Goal: Transaction & Acquisition: Purchase product/service

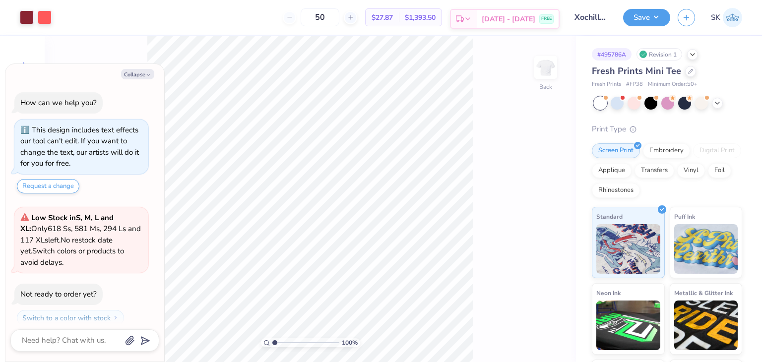
scroll to position [27, 0]
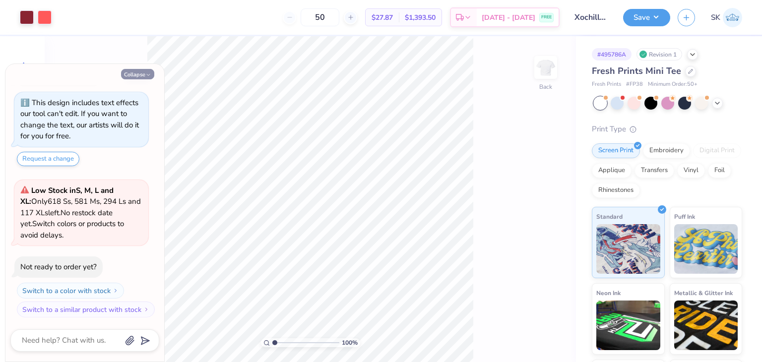
click at [143, 75] on button "Collapse" at bounding box center [137, 74] width 33 height 10
type textarea "x"
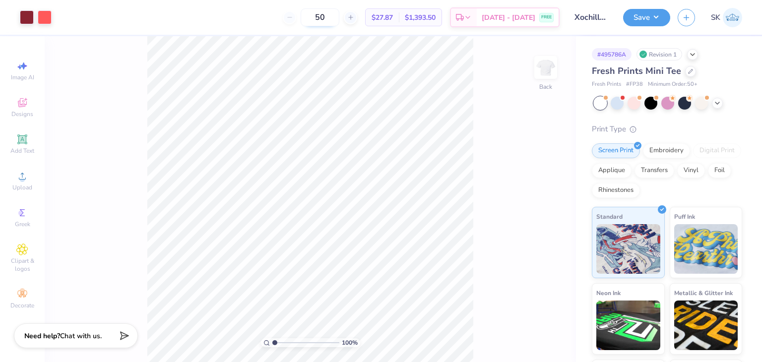
click at [335, 20] on input "50" at bounding box center [320, 17] width 39 height 18
type input "5"
type input "50"
click at [301, 32] on div "50 N/A Per Item N/A Total Est. Delivery N/A FREE" at bounding box center [309, 17] width 500 height 35
click at [26, 180] on icon at bounding box center [22, 176] width 12 height 12
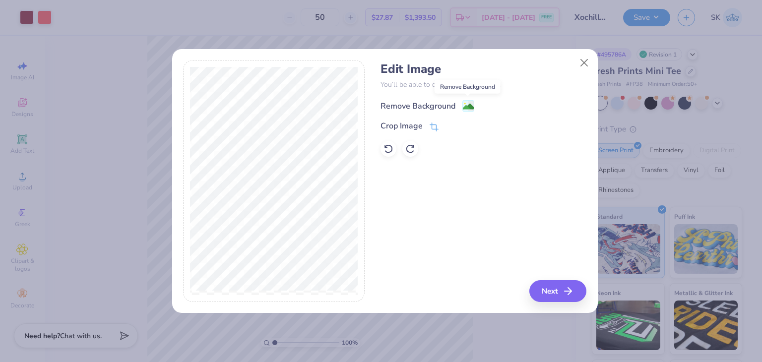
click at [472, 107] on image at bounding box center [468, 106] width 11 height 11
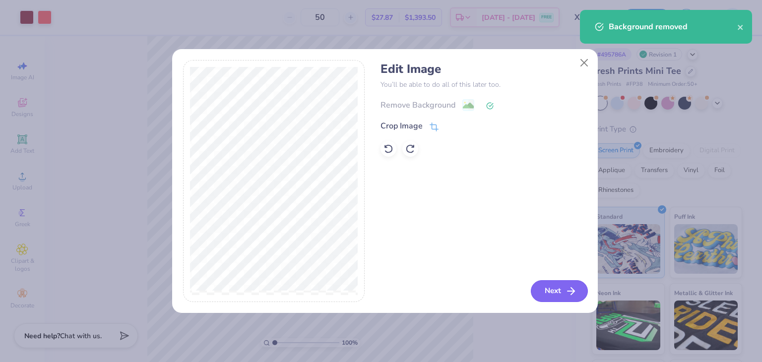
click at [546, 297] on button "Next" at bounding box center [559, 291] width 57 height 22
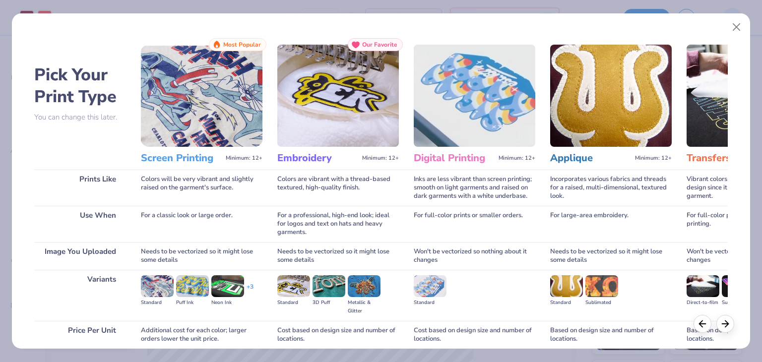
scroll to position [83, 0]
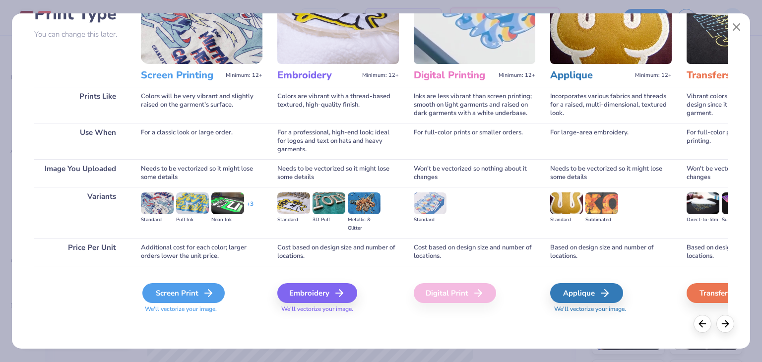
click at [178, 289] on div "Screen Print" at bounding box center [183, 293] width 82 height 20
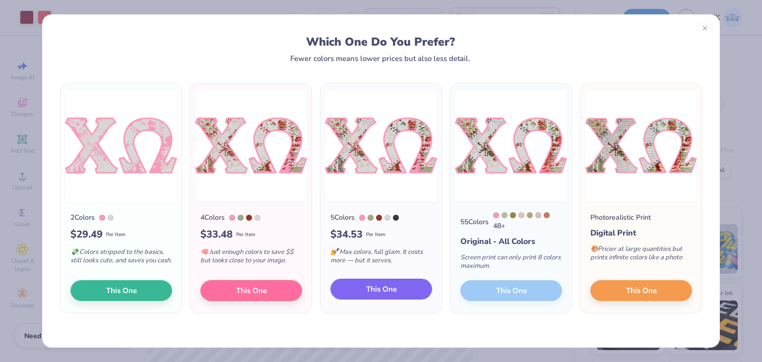
click at [343, 289] on button "This One" at bounding box center [381, 289] width 102 height 21
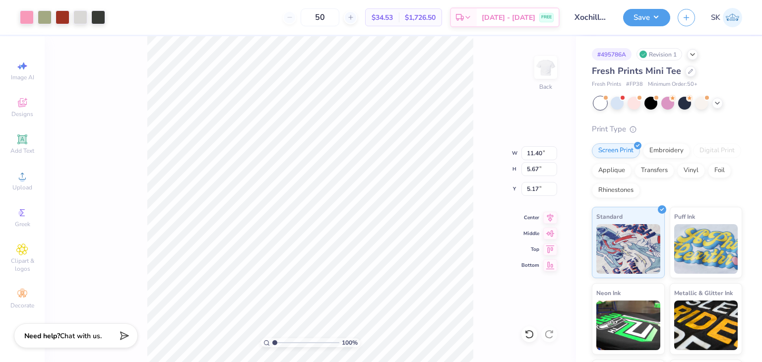
click at [337, 134] on div at bounding box center [381, 181] width 762 height 362
type input "6.50"
type input "3.25"
type input "2.00"
click at [483, 219] on div "100 % Back W 6.50 6.50 " H 3.25 3.25 " Y 2.00 2.00 " Center Middle Top Bottom" at bounding box center [310, 199] width 531 height 326
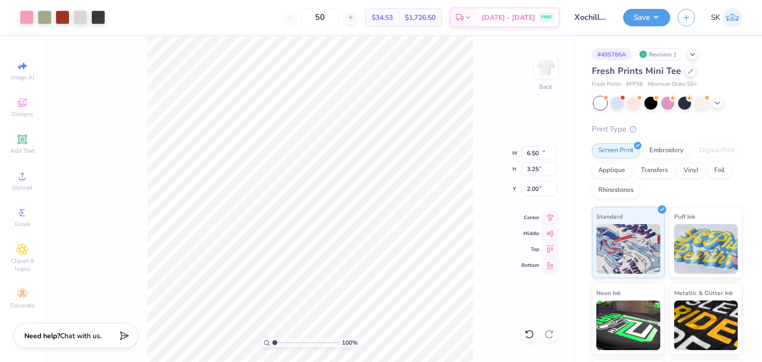
type input "11.40"
type input "5.67"
type input "5.17"
type input "6.50"
type input "3.25"
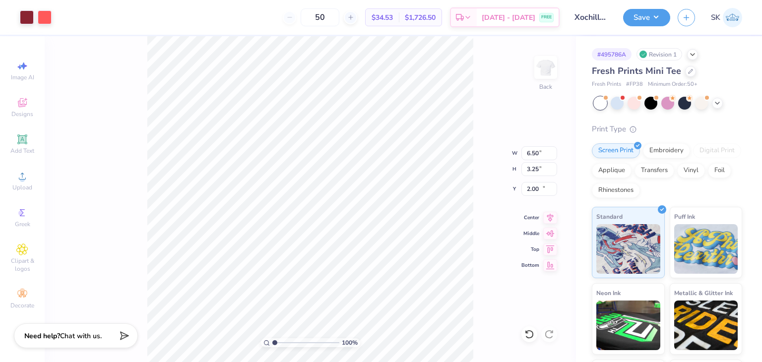
type input "12.25"
type input "1.56"
type input "0.78"
type input "14.72"
type input "11.40"
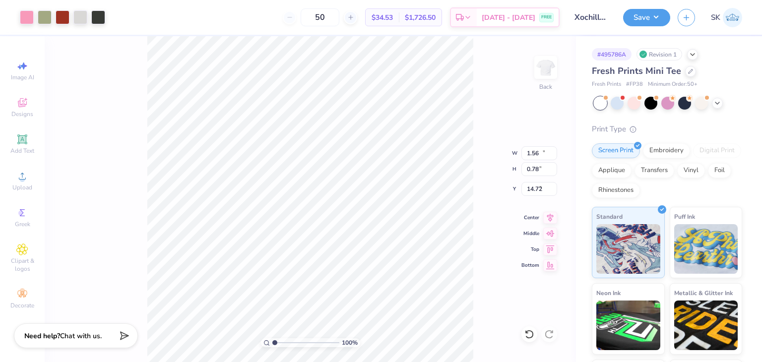
type input "5.67"
type input "3.00"
type input "6.55"
type input "3.26"
type input "3.00"
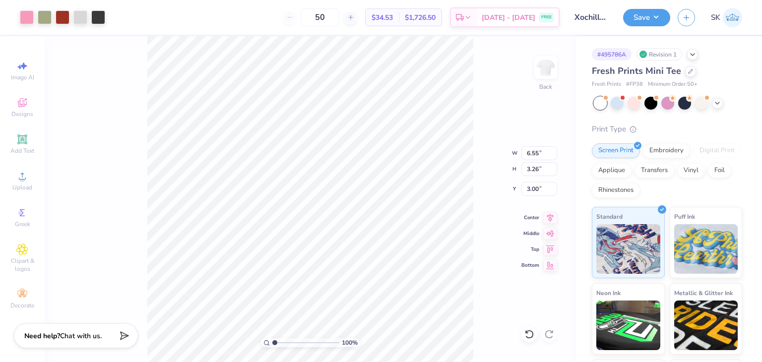
type input "6.14"
type input "3.05"
type input "3.00"
type input "1.48965384029688"
type input "7.61"
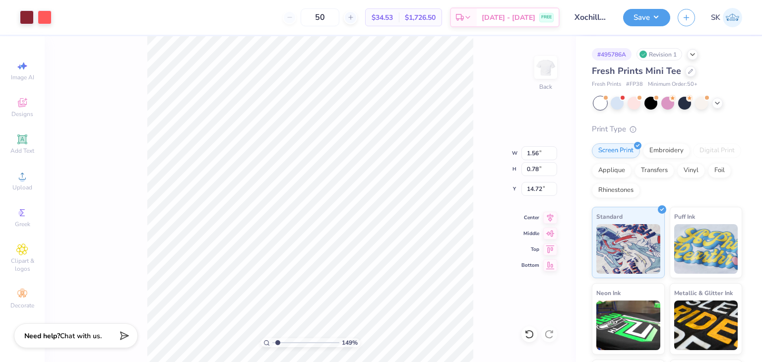
type input "3.80"
type input "11.70"
type input "1.48965384029688"
type input "6.14"
type input "3.05"
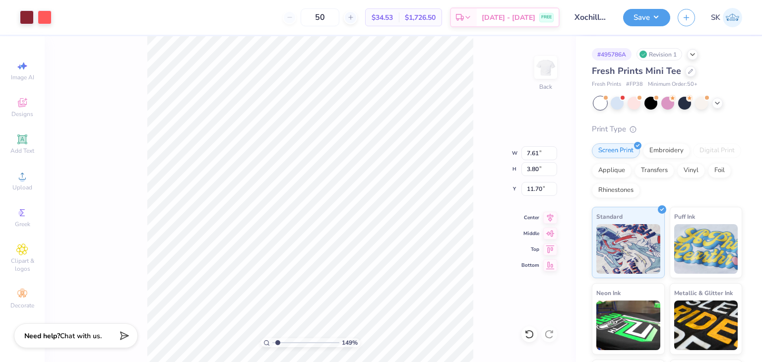
type input "3.00"
type input "1.48965384029688"
type input "4.78"
type input "2.38"
type input "3.68"
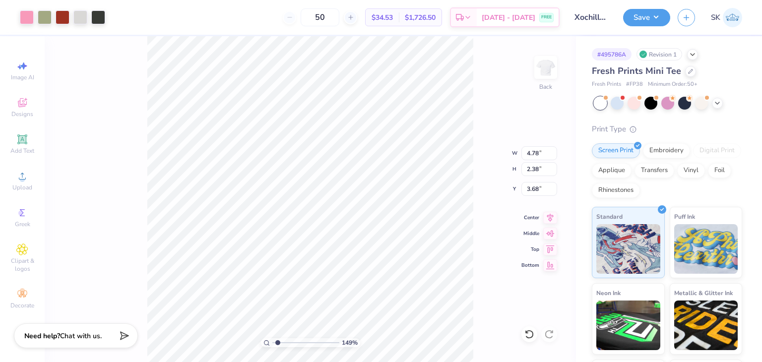
type input "1.48965384029688"
type input "6.03"
type input "3.00"
type input "3.06"
type input "1.48965384029688"
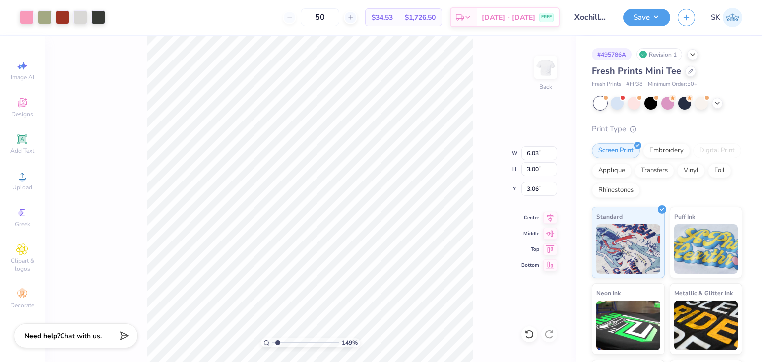
type input "3.00"
type input "1.48965384029688"
type input "7.61"
type input "3.80"
type input "11.70"
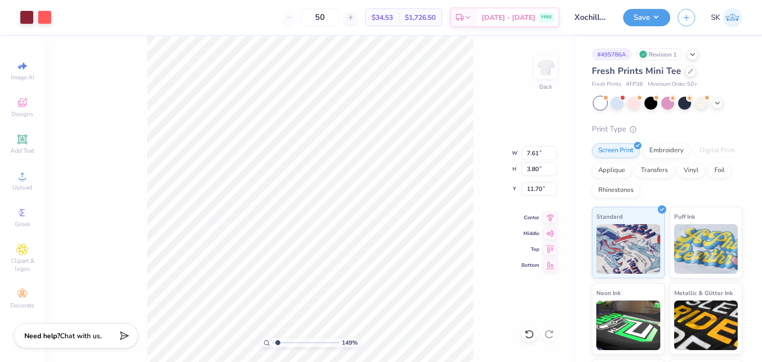
type input "1.48965384029688"
type input "6.03"
type input "3.00"
type input "1.48965384029688"
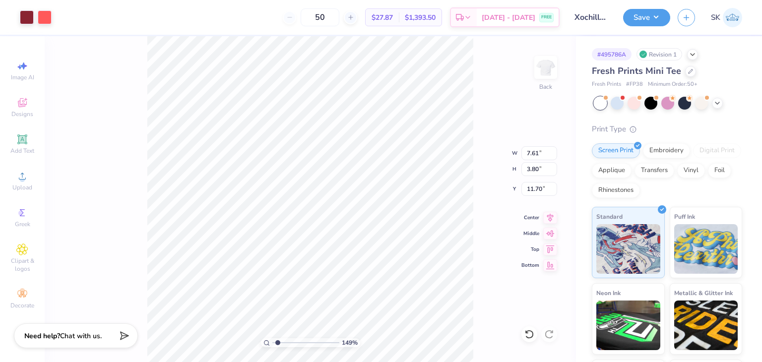
type input "3.00"
type input "1.48965384029688"
type input "6.14"
type input "3.06"
type input "3.73"
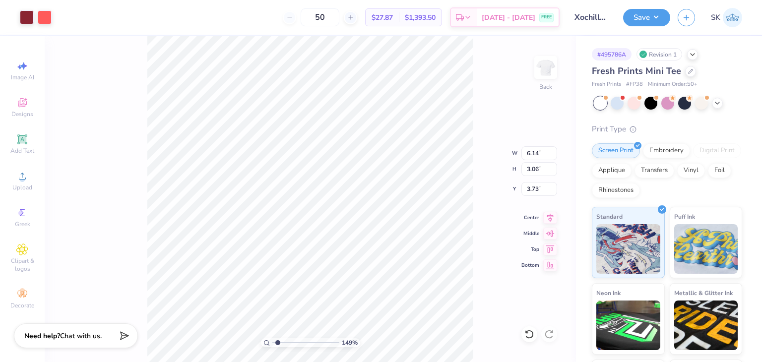
type input "1.48965384029688"
type input "3.00"
click at [110, 224] on div "149 % Back W 6.14 6.14 " H 3.06 3.06 " Y 3.00 3.00 " Center Middle Top Bottom" at bounding box center [310, 199] width 531 height 326
click at [660, 157] on div "Screen Print Embroidery Digital Print Applique Transfers Vinyl Foil Rhinestones" at bounding box center [667, 170] width 150 height 55
click at [659, 155] on div "Embroidery" at bounding box center [666, 149] width 47 height 15
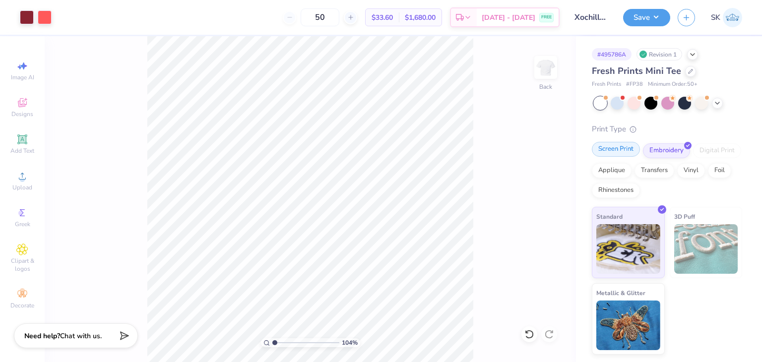
click at [606, 153] on div "Screen Print" at bounding box center [616, 149] width 48 height 15
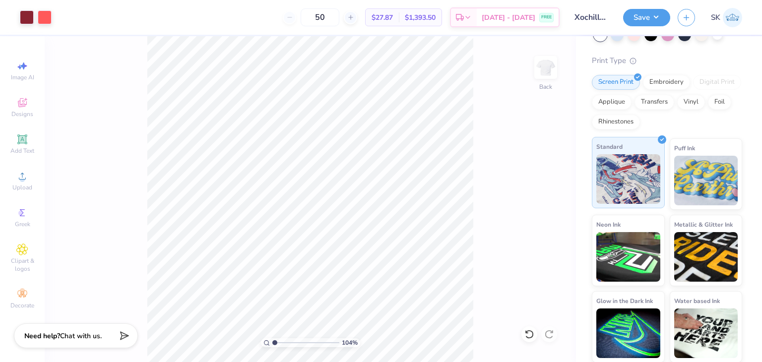
scroll to position [0, 0]
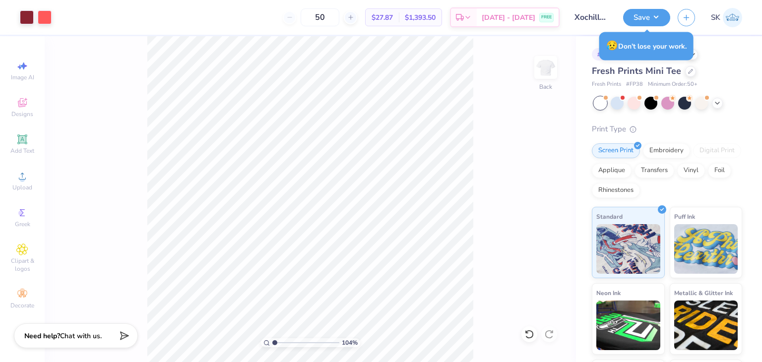
type input "1.04474841215418"
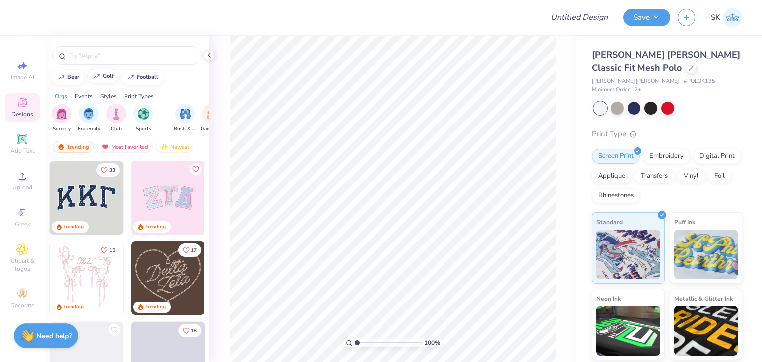
click at [105, 80] on button "golf" at bounding box center [102, 76] width 31 height 15
type input "golf"
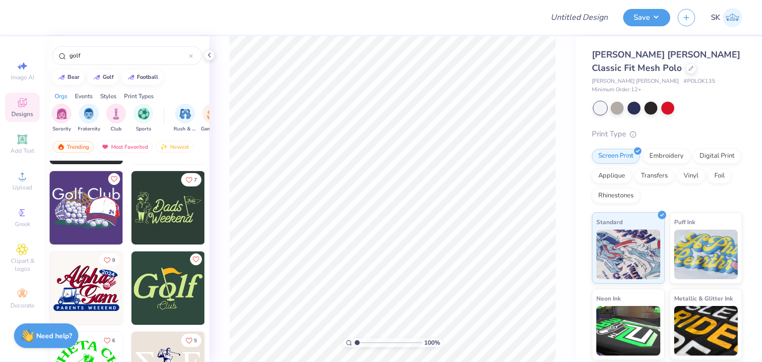
scroll to position [1597, 0]
click at [58, 209] on img at bounding box center [20, 207] width 73 height 73
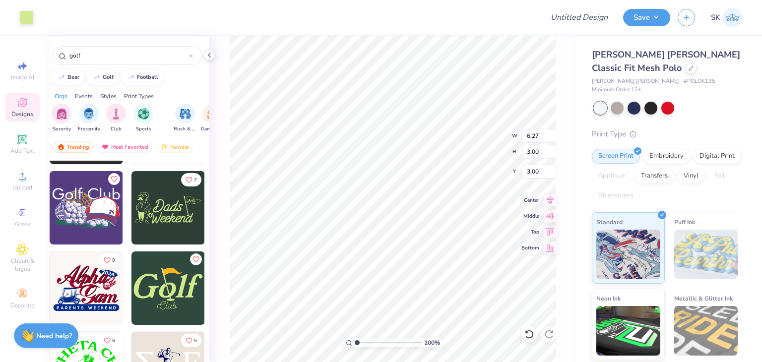
type input "8.45"
click at [27, 17] on div at bounding box center [27, 16] width 14 height 14
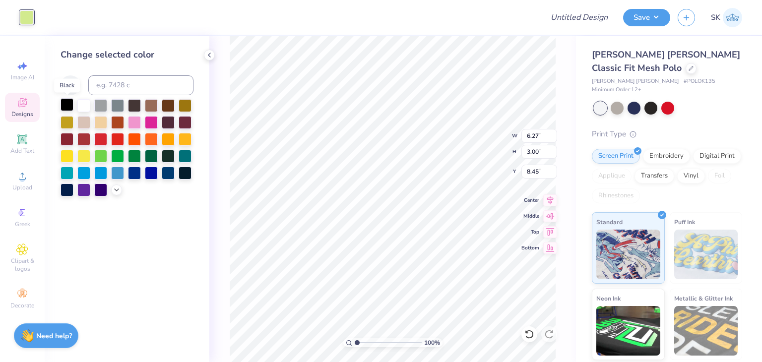
click at [65, 106] on div at bounding box center [66, 104] width 13 height 13
type input "9.73"
type input "4.65"
type input "5.84"
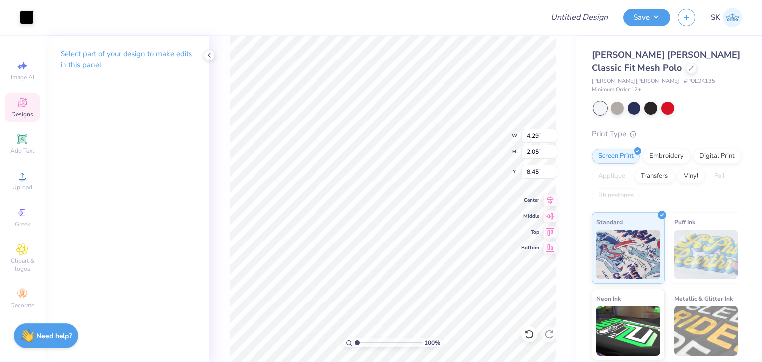
type input "4.29"
type input "2.05"
type input "4.74"
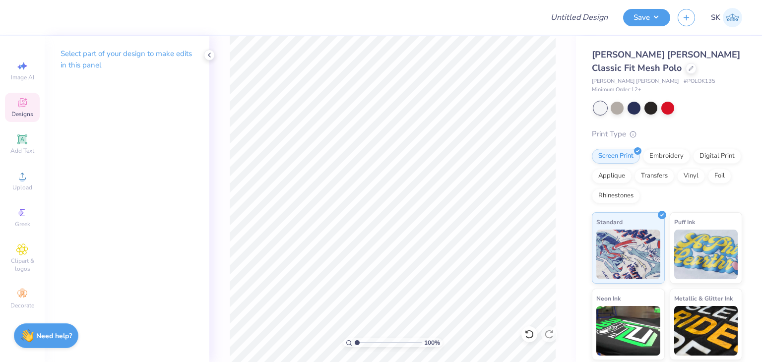
click at [28, 99] on icon at bounding box center [22, 103] width 12 height 12
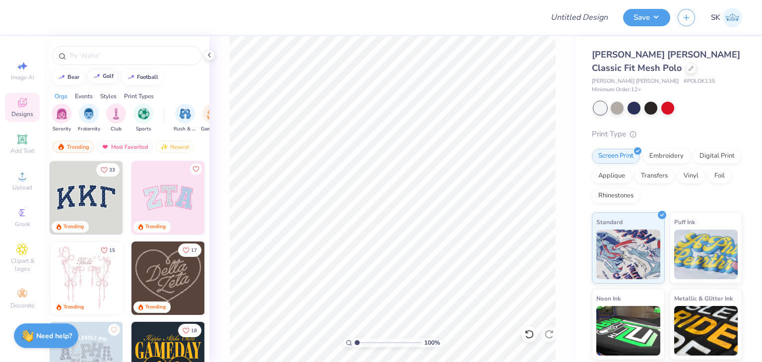
click at [105, 79] on button "golf" at bounding box center [102, 76] width 31 height 15
type input "golf"
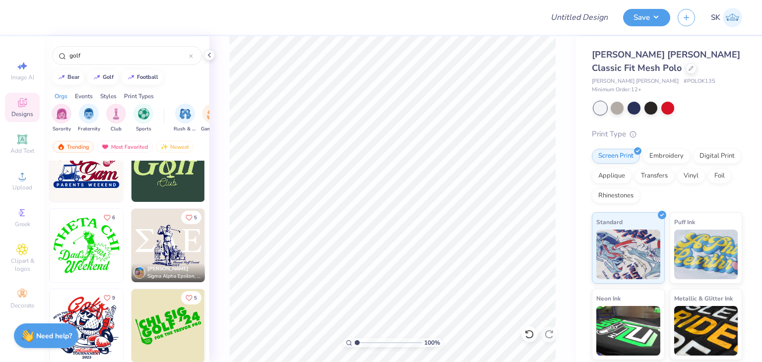
scroll to position [1786, 0]
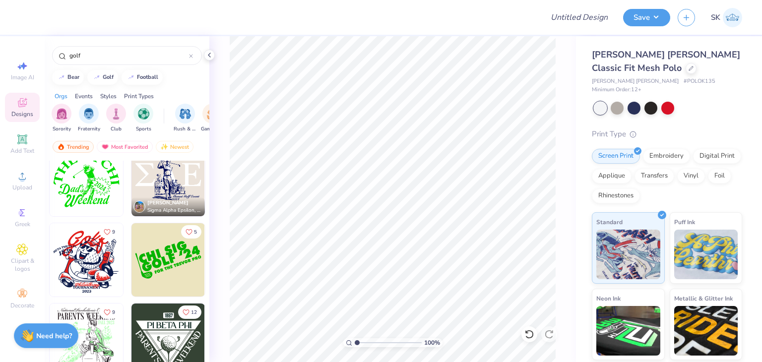
click at [85, 256] on img at bounding box center [86, 259] width 73 height 73
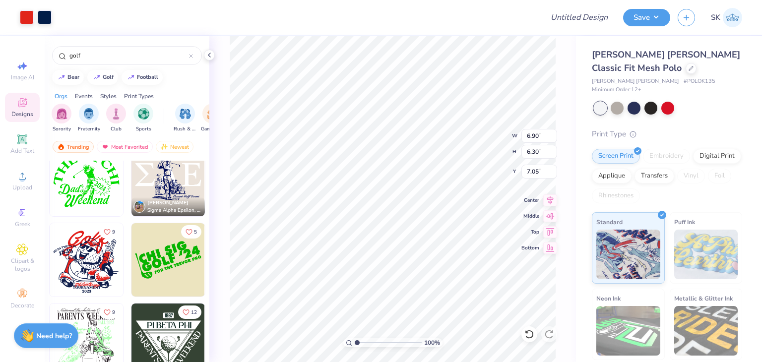
type input "7.05"
